Goal: Transaction & Acquisition: Purchase product/service

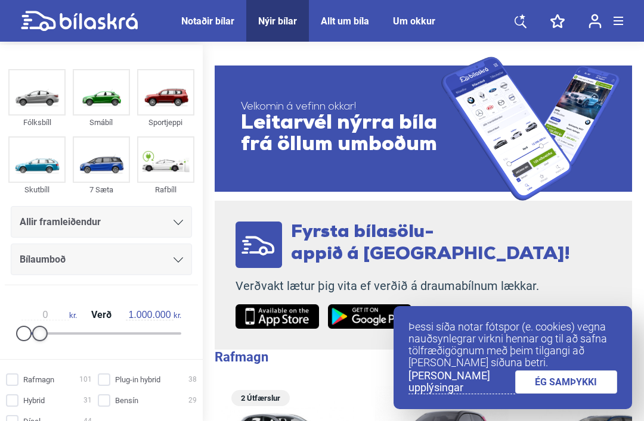
type input "500.000"
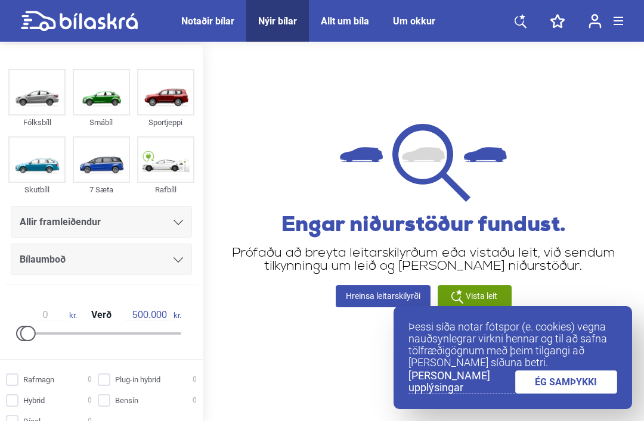
click at [202, 21] on div "Notaðir bílar" at bounding box center [207, 20] width 53 height 11
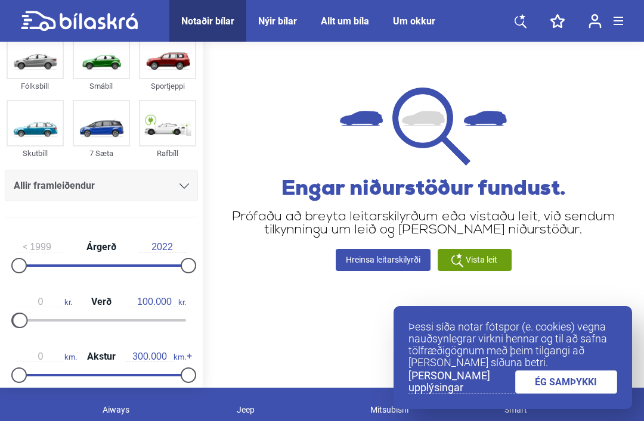
scroll to position [39, 0]
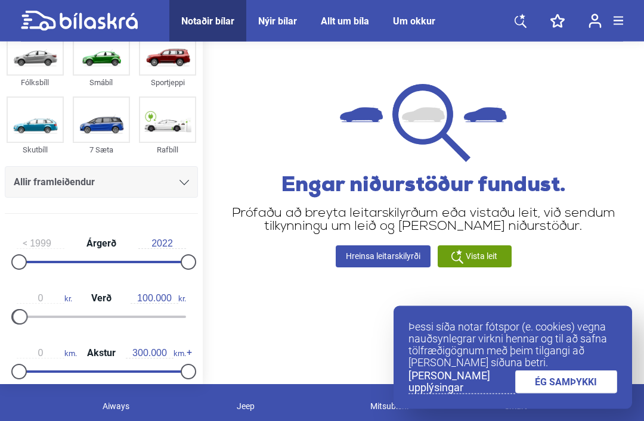
click at [499, 263] on div "Vista leit" at bounding box center [474, 257] width 74 height 22
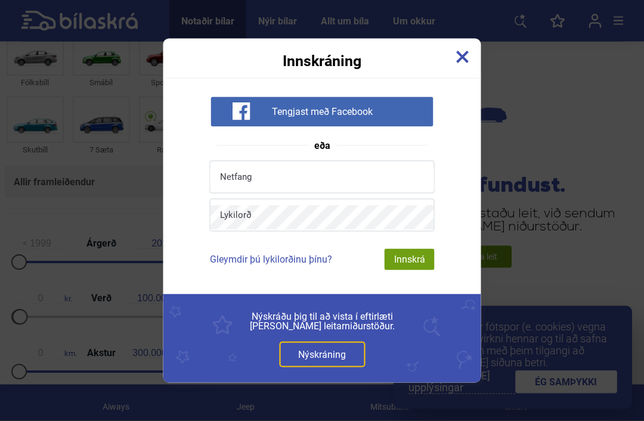
scroll to position [40, 0]
click at [468, 64] on img at bounding box center [462, 57] width 13 height 13
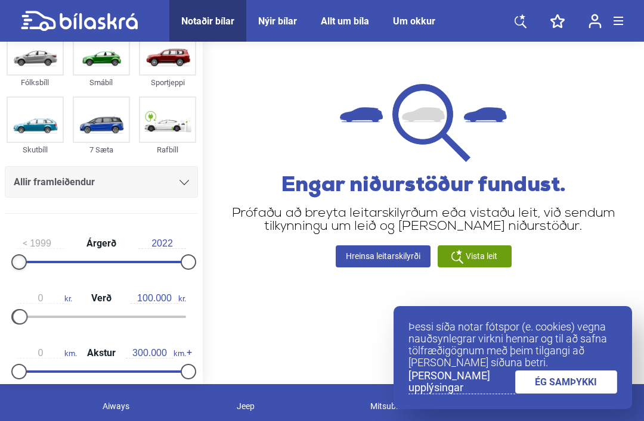
click at [21, 262] on div at bounding box center [18, 261] width 15 height 15
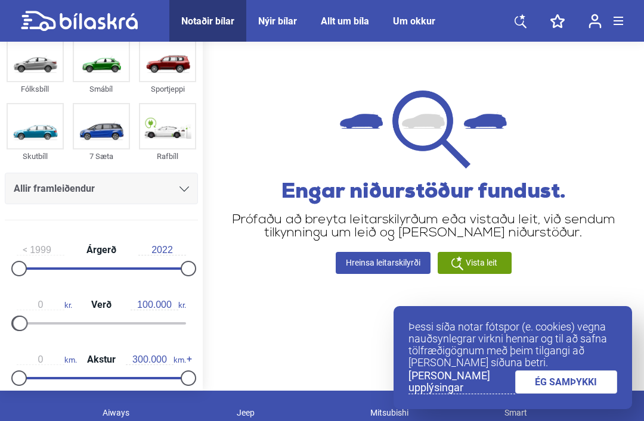
scroll to position [33, 0]
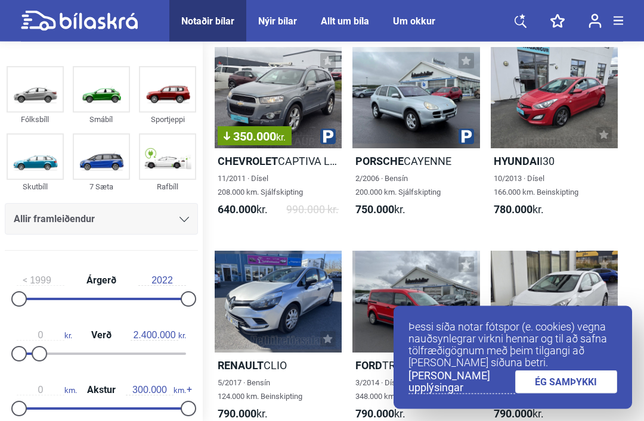
scroll to position [295, 0]
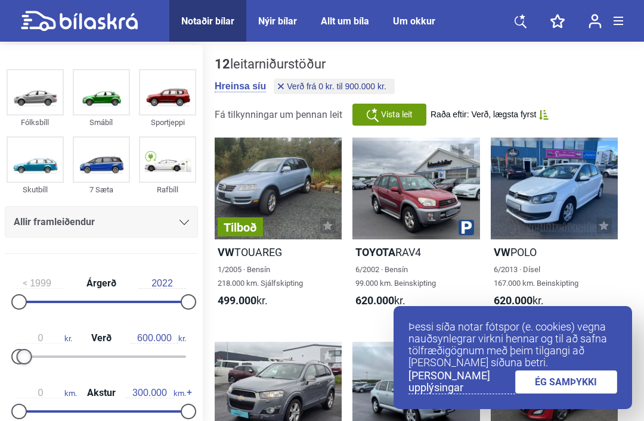
type input "500.000"
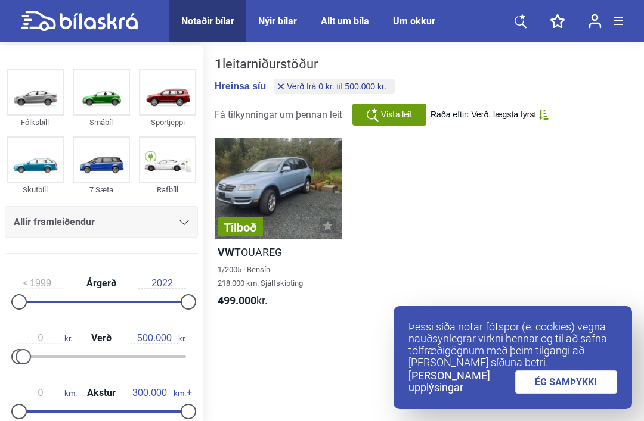
click at [230, 254] on b "VW" at bounding box center [226, 252] width 17 height 13
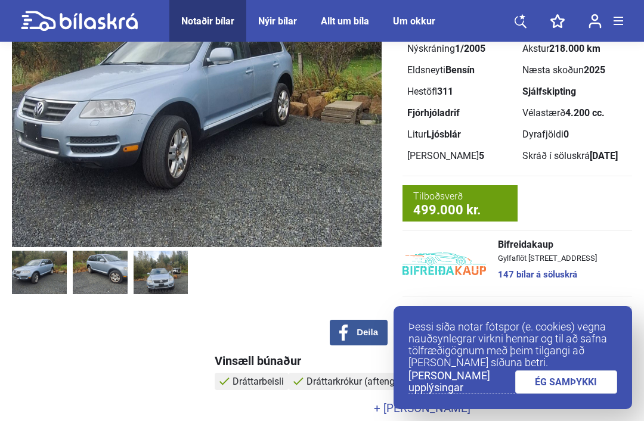
scroll to position [122, 0]
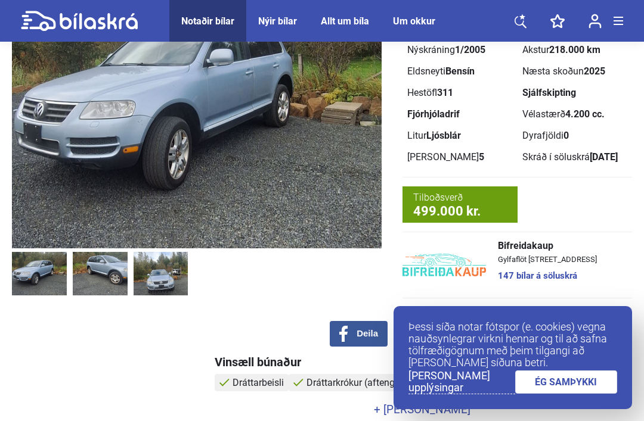
click at [589, 135] on div "Dyrafjöldi 0" at bounding box center [574, 136] width 105 height 10
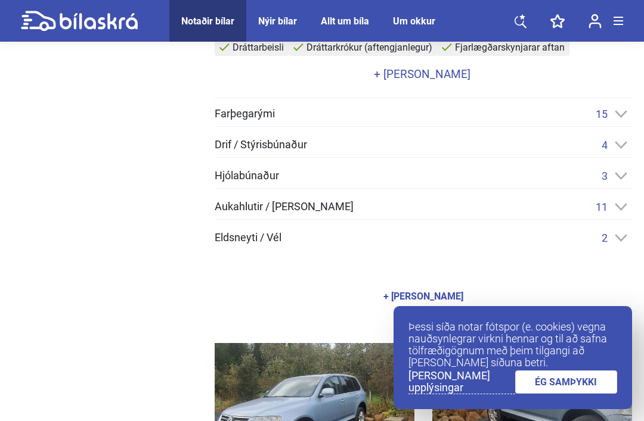
scroll to position [456, 0]
